Goal: Task Accomplishment & Management: Use online tool/utility

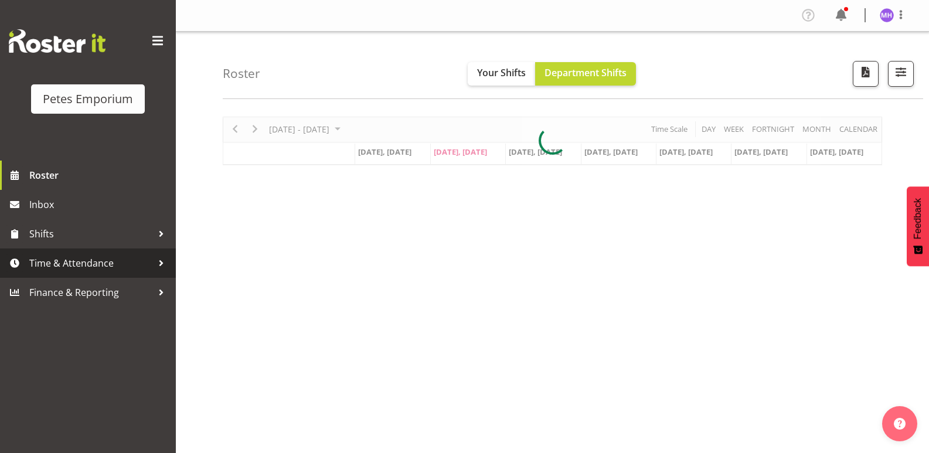
click at [122, 255] on span "Time & Attendance" at bounding box center [90, 263] width 123 height 18
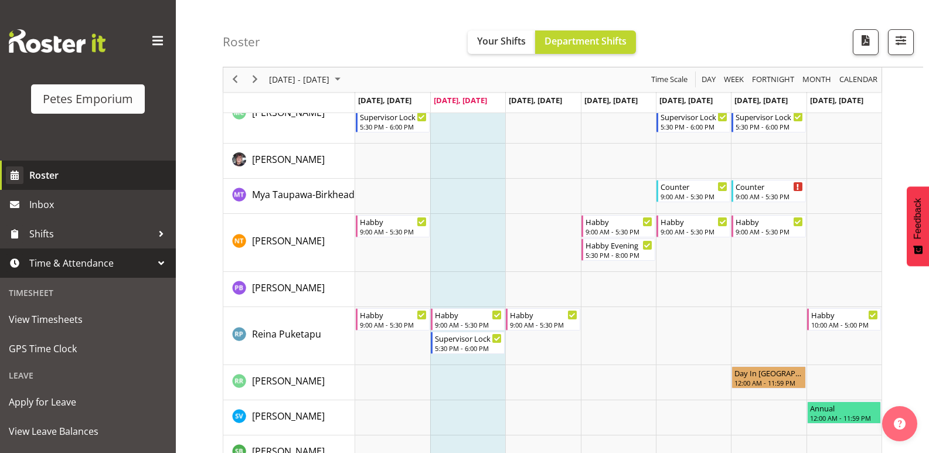
scroll to position [1030, 0]
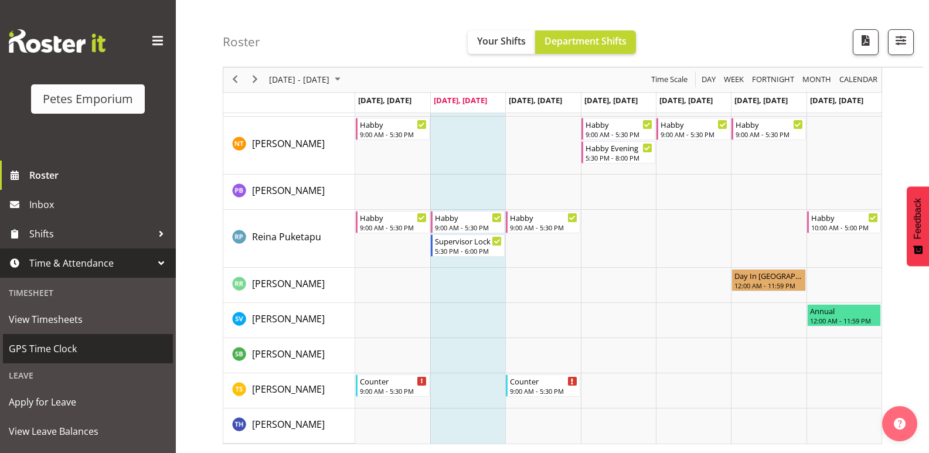
click at [93, 347] on span "GPS Time Clock" at bounding box center [88, 349] width 158 height 18
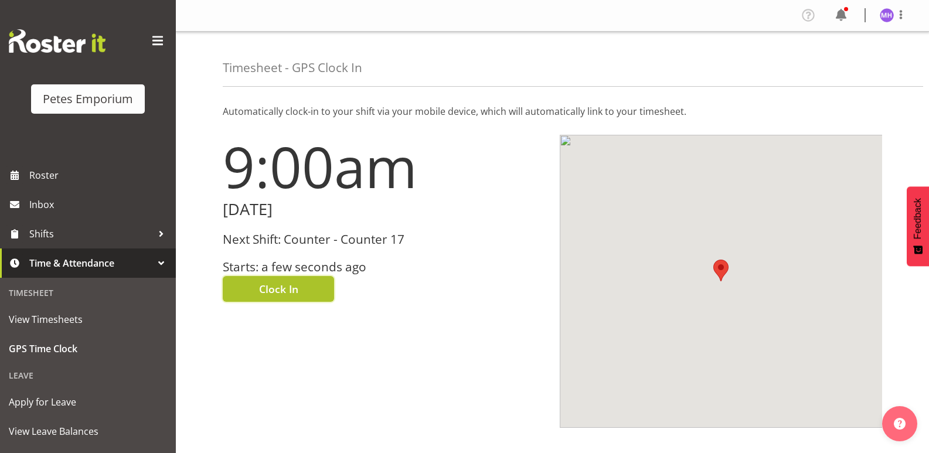
click at [311, 291] on button "Clock In" at bounding box center [278, 289] width 111 height 26
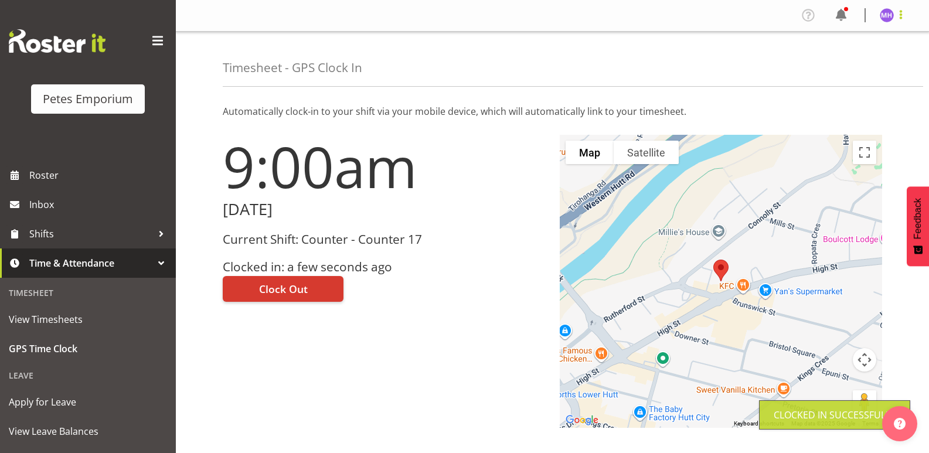
click at [905, 17] on span at bounding box center [901, 15] width 14 height 14
click at [866, 65] on link "Log Out" at bounding box center [852, 61] width 113 height 21
